Goal: Task Accomplishment & Management: Manage account settings

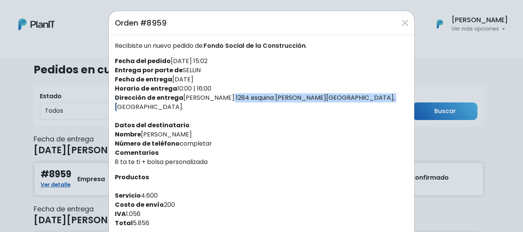
drag, startPoint x: 329, startPoint y: 99, endPoint x: 181, endPoint y: 97, distance: 147.8
click at [181, 97] on div "Recibiste un nuevo pedido de: Fondo Social de la Construcción . Fecha del pedid…" at bounding box center [262, 171] width 306 height 273
copy div "[PERSON_NAME] 1284 esquina [PERSON_NAME][GEOGRAPHIC_DATA], [GEOGRAPHIC_DATA]."
click at [406, 24] on button "Close" at bounding box center [405, 23] width 12 height 12
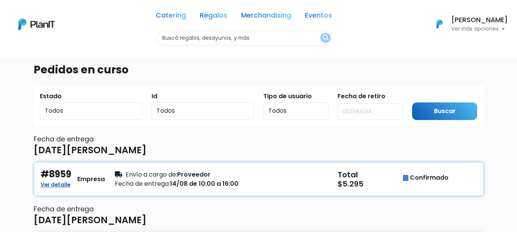
click at [124, 180] on span "Fecha de entrega:" at bounding box center [142, 184] width 55 height 9
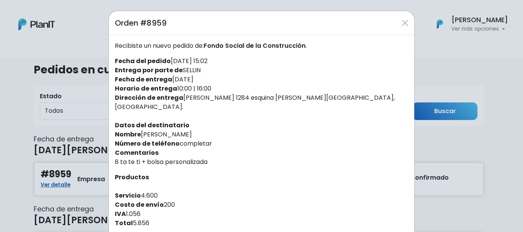
click at [216, 126] on div "Recibiste un nuevo pedido de: Fondo Social de la Construcción . Fecha del pedid…" at bounding box center [262, 171] width 306 height 273
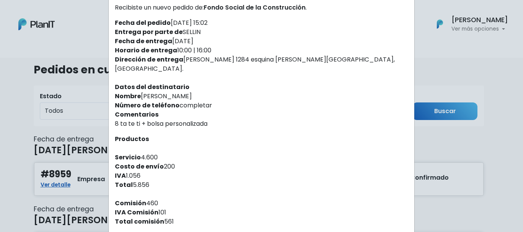
scroll to position [109, 0]
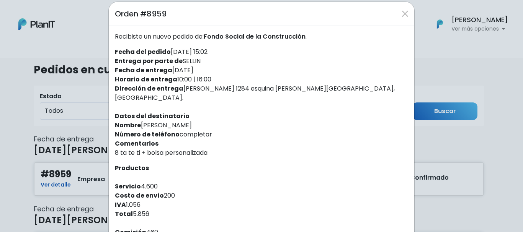
scroll to position [0, 0]
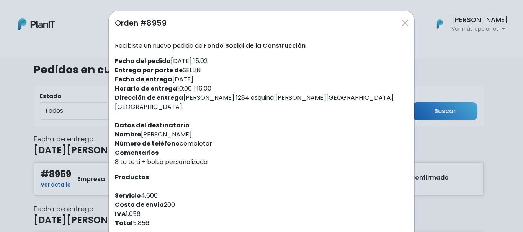
click at [170, 127] on div "Recibiste un nuevo pedido de: Fondo Social de la Construcción . Fecha del pedid…" at bounding box center [262, 171] width 306 height 273
click at [178, 128] on div "Recibiste un nuevo pedido de: Fondo Social de la Construcción . Fecha del pedid…" at bounding box center [262, 171] width 306 height 273
click at [182, 127] on div "Recibiste un nuevo pedido de: Fondo Social de la Construcción . Fecha del pedid…" at bounding box center [262, 171] width 306 height 273
drag, startPoint x: 183, startPoint y: 125, endPoint x: 139, endPoint y: 126, distance: 44.0
click at [139, 126] on div "Recibiste un nuevo pedido de: Fondo Social de la Construcción . Fecha del pedid…" at bounding box center [262, 171] width 306 height 273
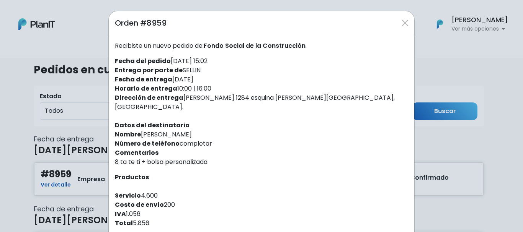
copy div "[PERSON_NAME]"
click at [409, 22] on div "Orden #8959" at bounding box center [262, 23] width 306 height 24
click at [404, 26] on button "Close" at bounding box center [405, 23] width 12 height 12
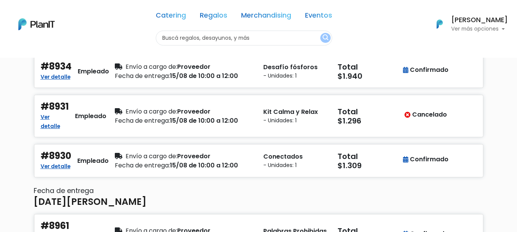
scroll to position [230, 0]
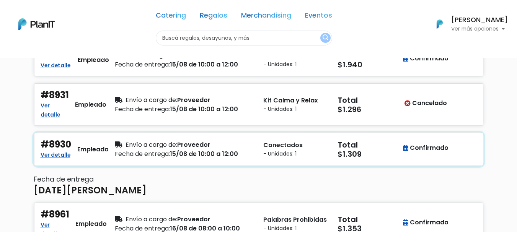
click at [92, 152] on div "Empleado" at bounding box center [92, 149] width 31 height 9
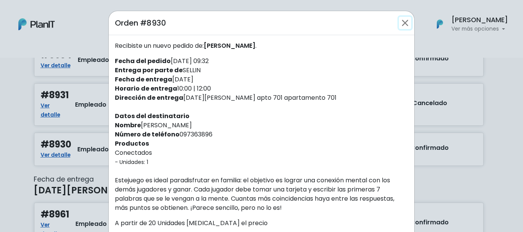
click at [399, 25] on button "Close" at bounding box center [405, 23] width 12 height 12
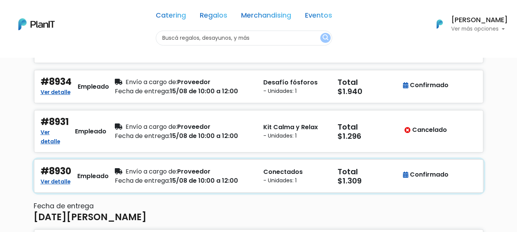
scroll to position [191, 0]
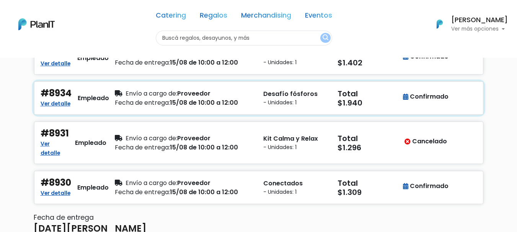
click at [176, 111] on div "#8934 Ver detalle Empleado Envío a cargo de: Proveedor Fecha de entrega: 15/08 …" at bounding box center [258, 98] width 449 height 33
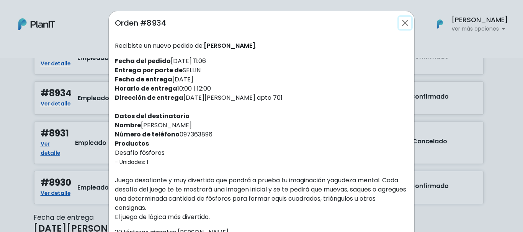
click at [400, 24] on button "Close" at bounding box center [405, 23] width 12 height 12
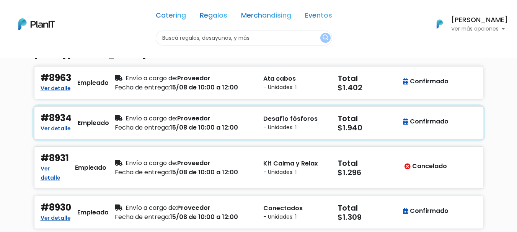
scroll to position [153, 0]
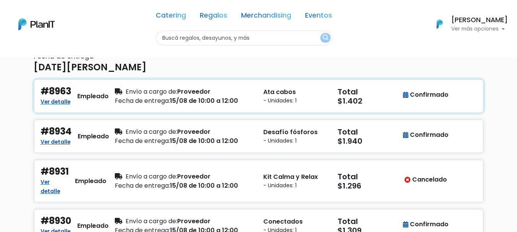
click at [201, 100] on div "Fecha de entrega: 15/08 de 10:00 a 12:00" at bounding box center [184, 100] width 139 height 9
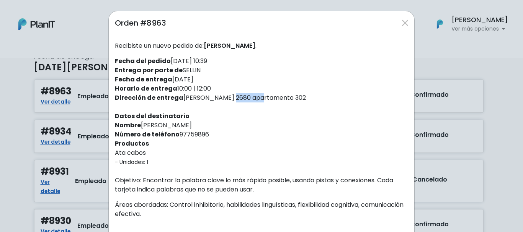
drag, startPoint x: 249, startPoint y: 97, endPoint x: 183, endPoint y: 96, distance: 65.9
click at [183, 96] on div "Recibiste un nuevo pedido de: [PERSON_NAME] . Fecha del pedido [DATE] 10:39 Ent…" at bounding box center [262, 192] width 306 height 315
click at [400, 19] on button "Close" at bounding box center [405, 23] width 12 height 12
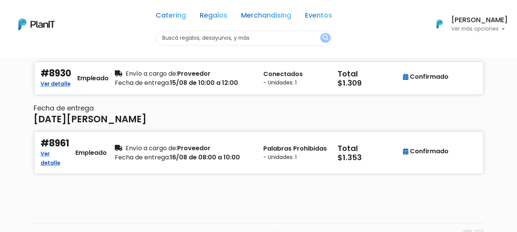
scroll to position [306, 0]
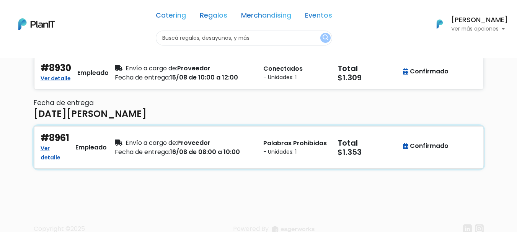
click at [249, 147] on div "Envío a cargo de: Proveedor" at bounding box center [184, 143] width 139 height 9
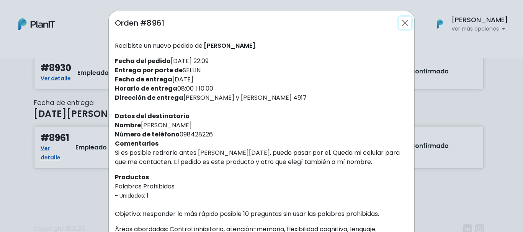
click at [404, 18] on button "Close" at bounding box center [405, 23] width 12 height 12
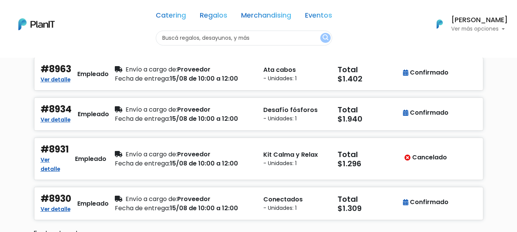
scroll to position [153, 0]
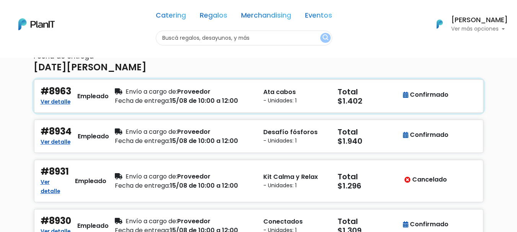
click at [262, 94] on div "Ata cabos - Unidades: 1" at bounding box center [296, 96] width 74 height 20
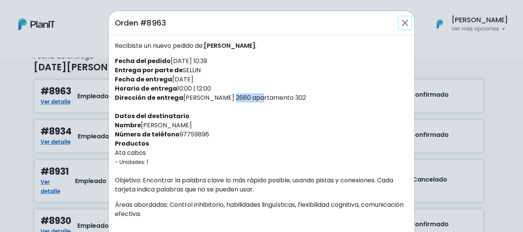
click at [405, 24] on button "Close" at bounding box center [405, 23] width 12 height 12
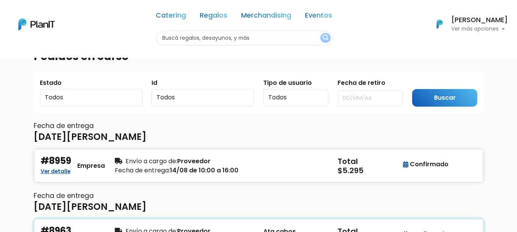
scroll to position [0, 0]
